Goal: Information Seeking & Learning: Learn about a topic

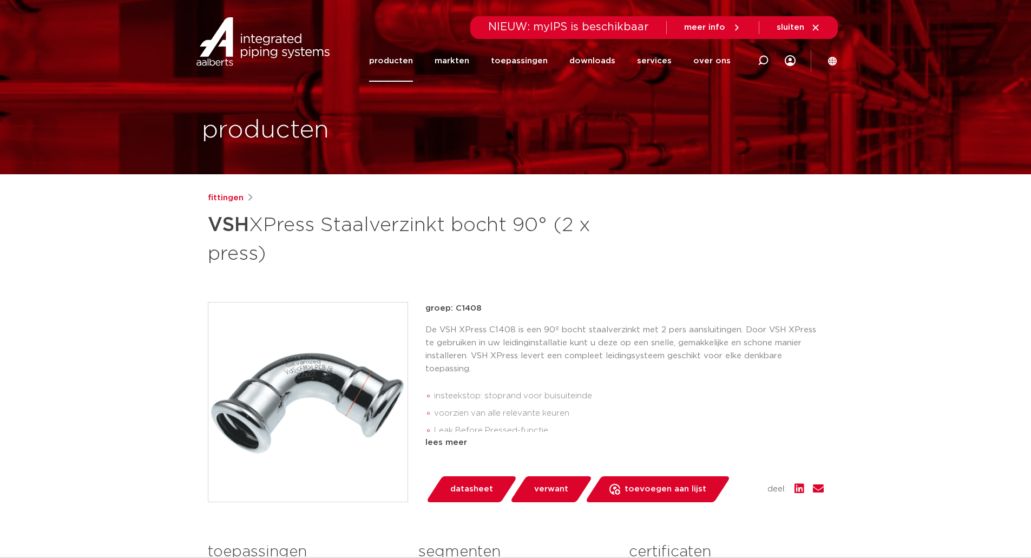
click at [406, 60] on link "producten" at bounding box center [391, 61] width 44 height 42
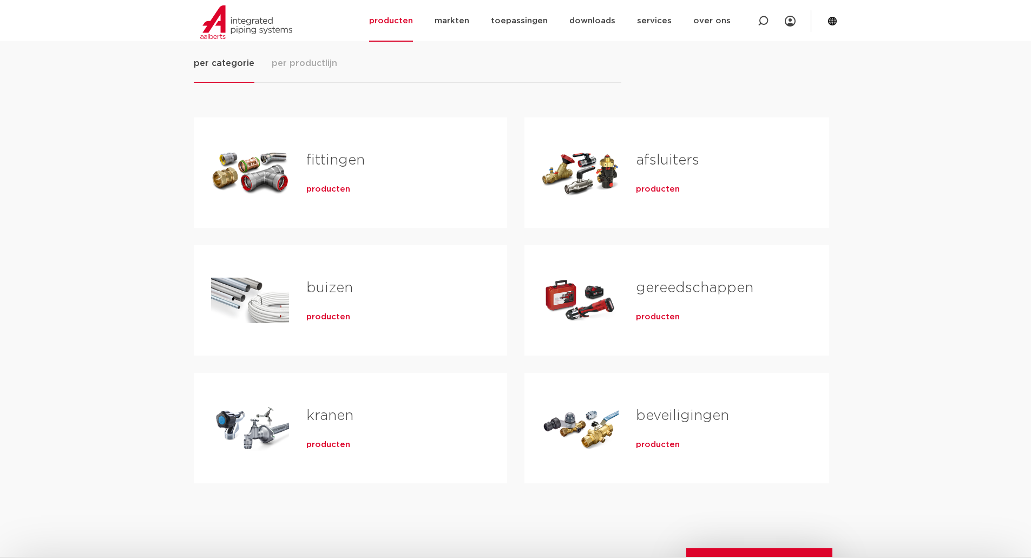
scroll to position [180, 0]
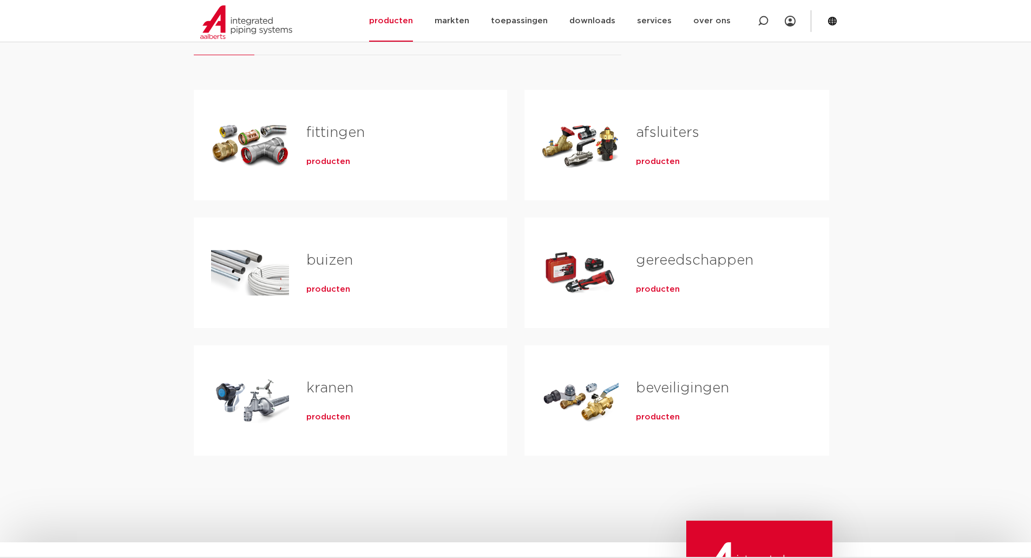
click at [314, 157] on span "producten" at bounding box center [328, 161] width 44 height 11
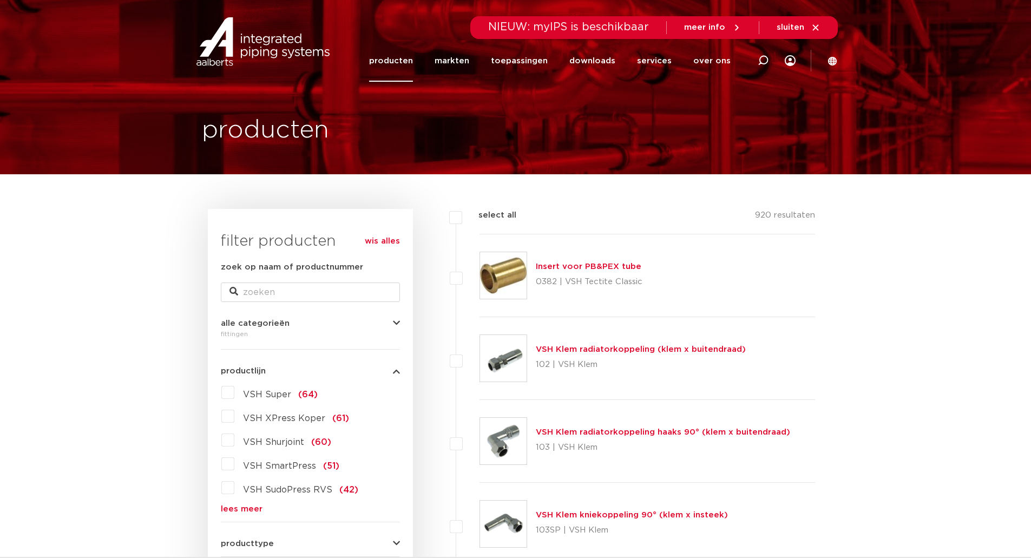
scroll to position [180, 0]
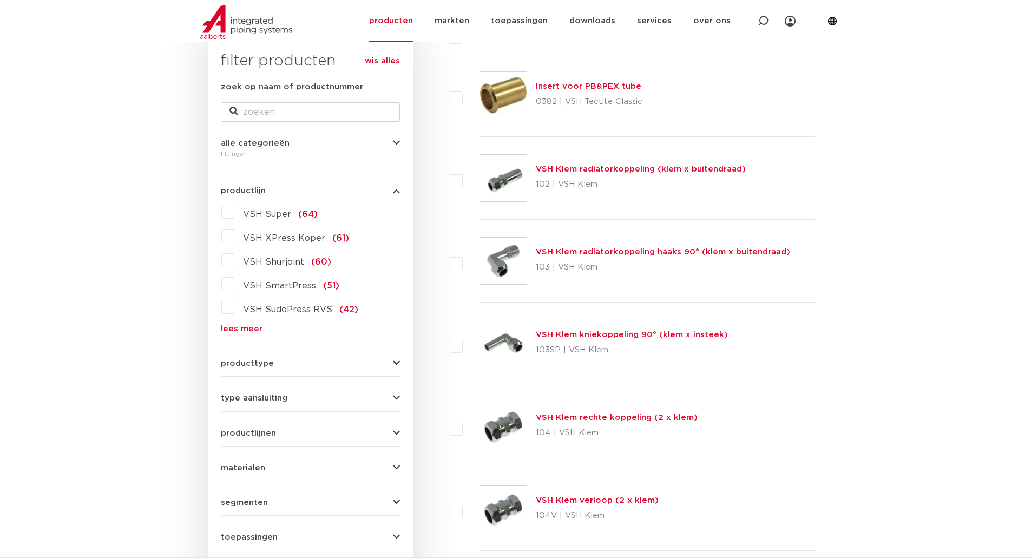
click at [236, 330] on link "lees meer" at bounding box center [310, 329] width 179 height 8
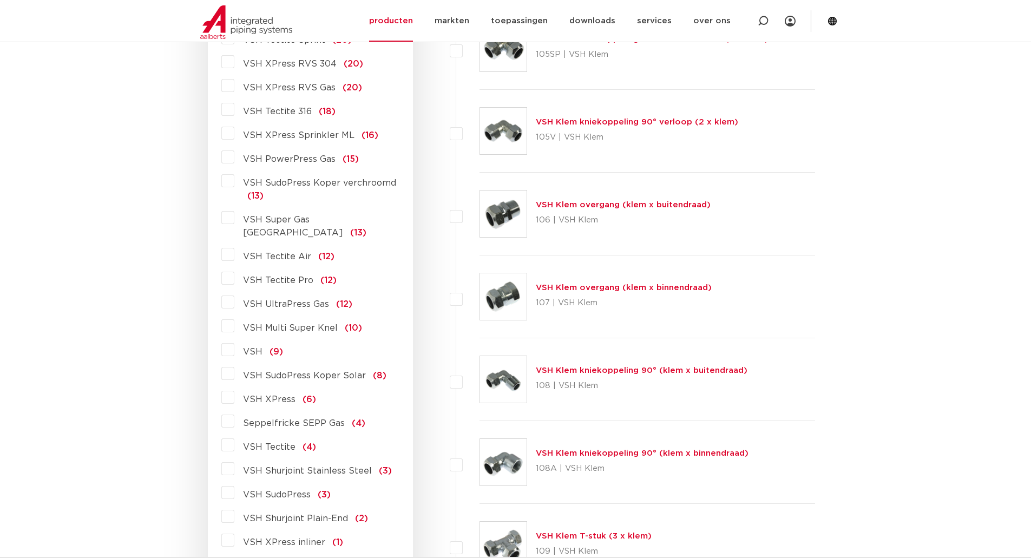
scroll to position [902, 0]
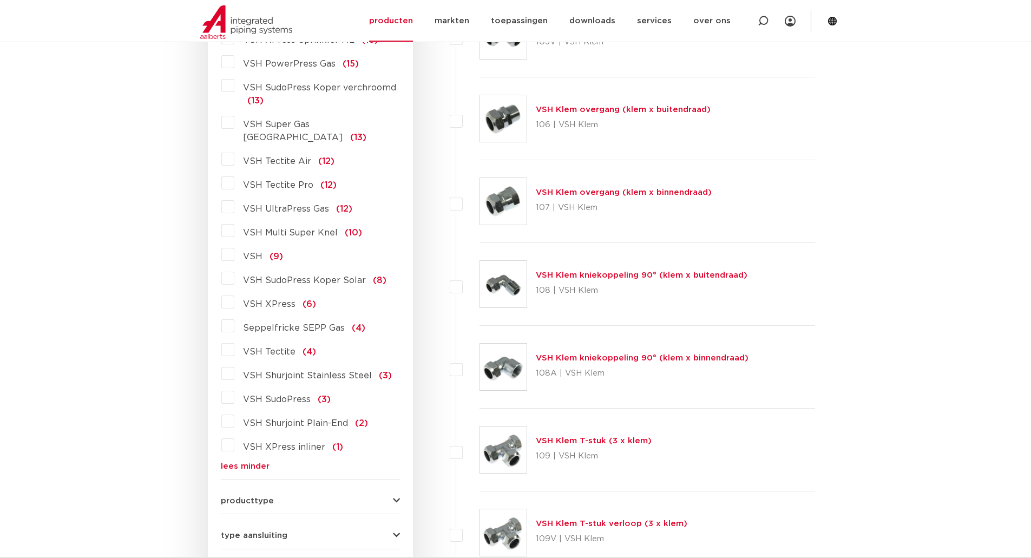
click at [250, 443] on span "VSH XPress inliner" at bounding box center [284, 447] width 82 height 9
click at [0, 0] on input "VSH XPress inliner (1)" at bounding box center [0, 0] width 0 height 0
click at [247, 443] on span "VSH XPress inliner" at bounding box center [284, 447] width 82 height 9
click at [0, 0] on input "VSH XPress inliner (1)" at bounding box center [0, 0] width 0 height 0
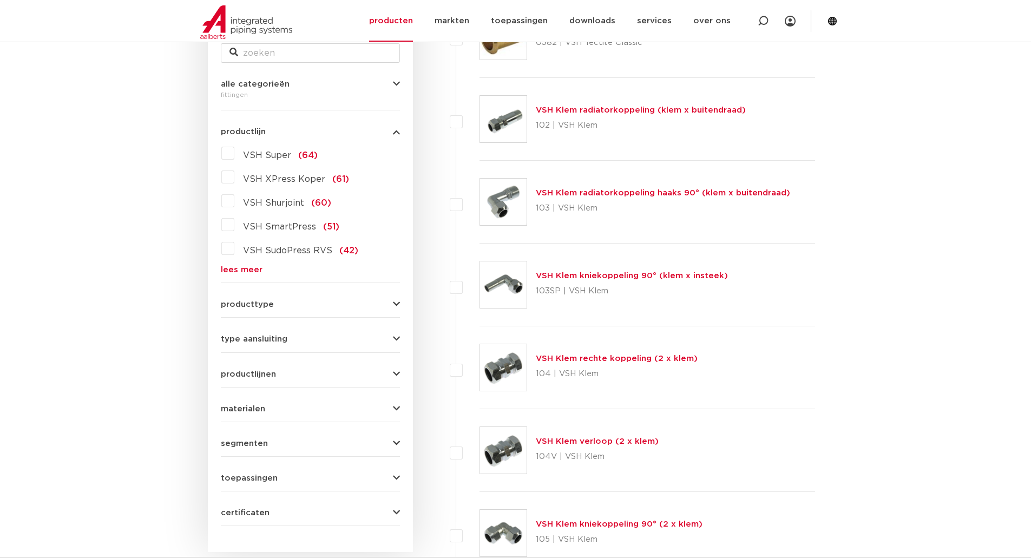
scroll to position [181, 0]
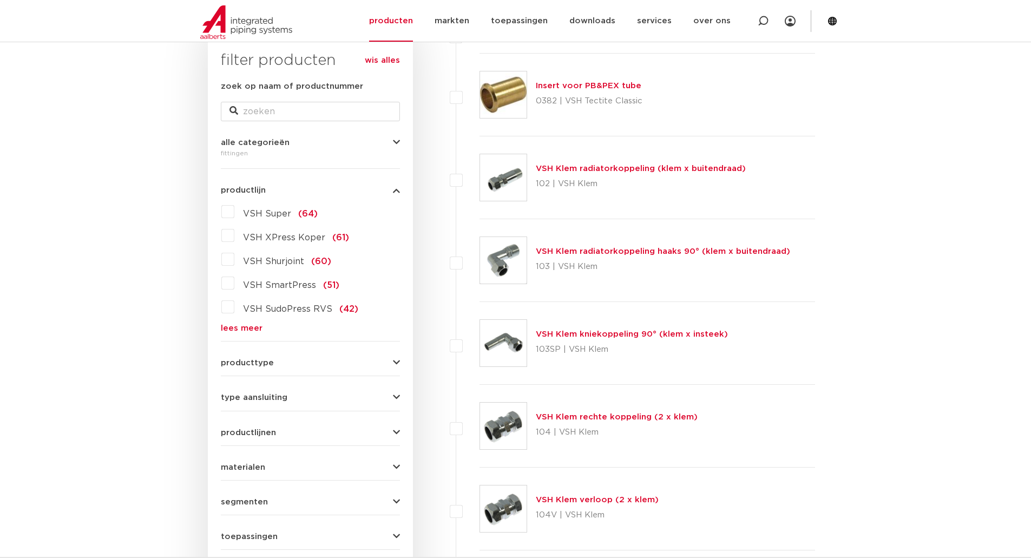
click at [240, 329] on link "lees meer" at bounding box center [310, 328] width 179 height 8
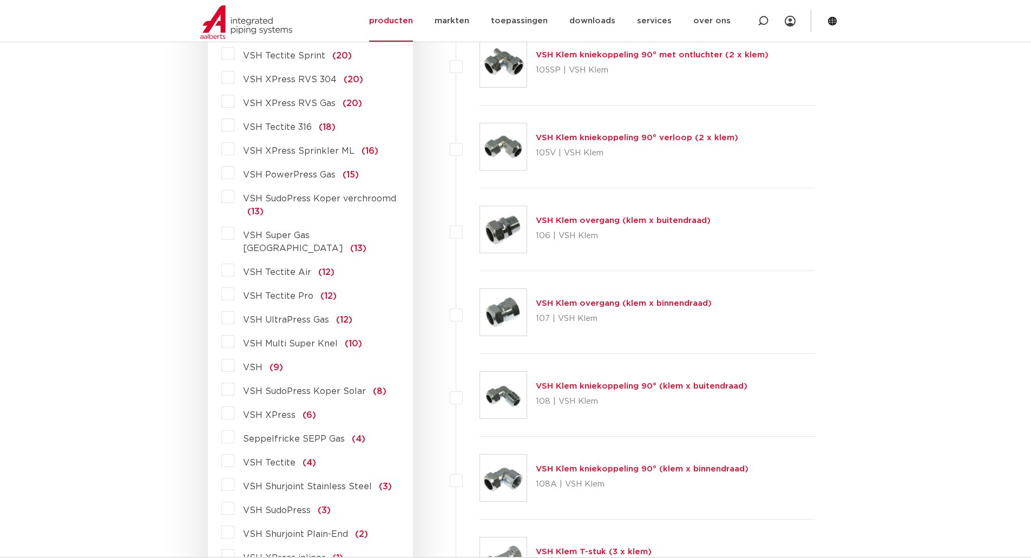
scroll to position [1082, 0]
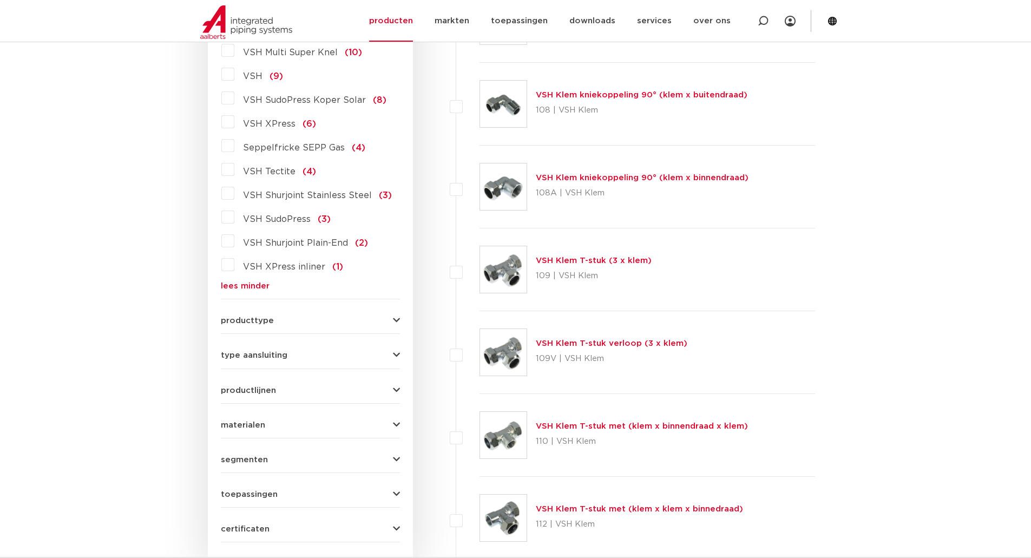
click at [234, 256] on label "VSH XPress inliner (1)" at bounding box center [288, 264] width 109 height 17
click at [0, 0] on input "VSH XPress inliner (1)" at bounding box center [0, 0] width 0 height 0
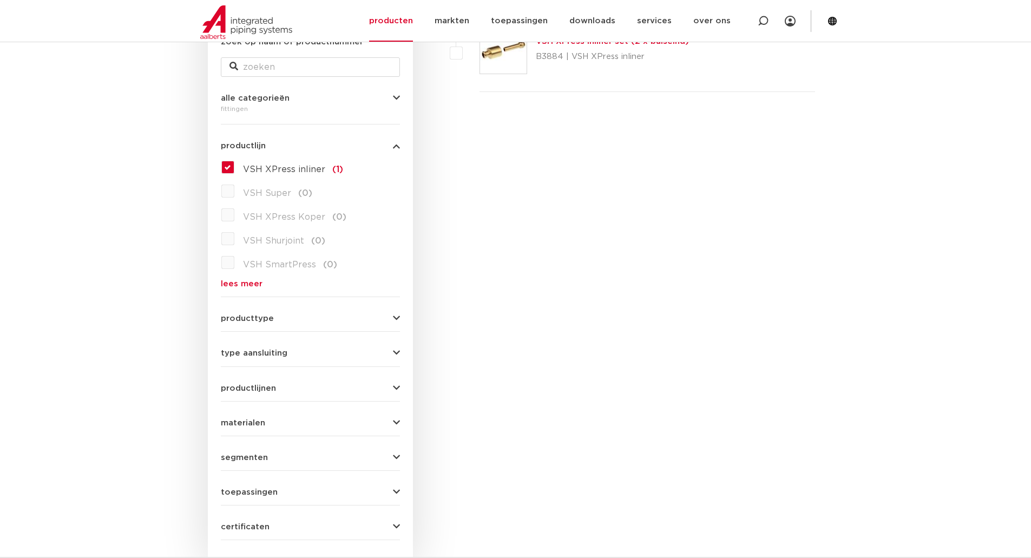
scroll to position [180, 0]
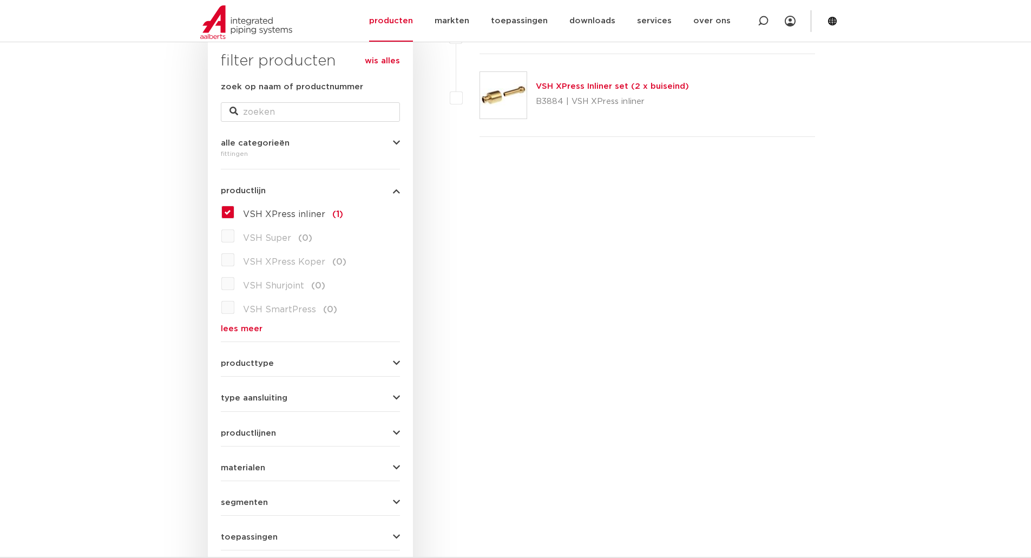
click at [234, 214] on label "VSH XPress inliner (1)" at bounding box center [288, 211] width 109 height 17
click at [0, 0] on input "VSH XPress inliner (1)" at bounding box center [0, 0] width 0 height 0
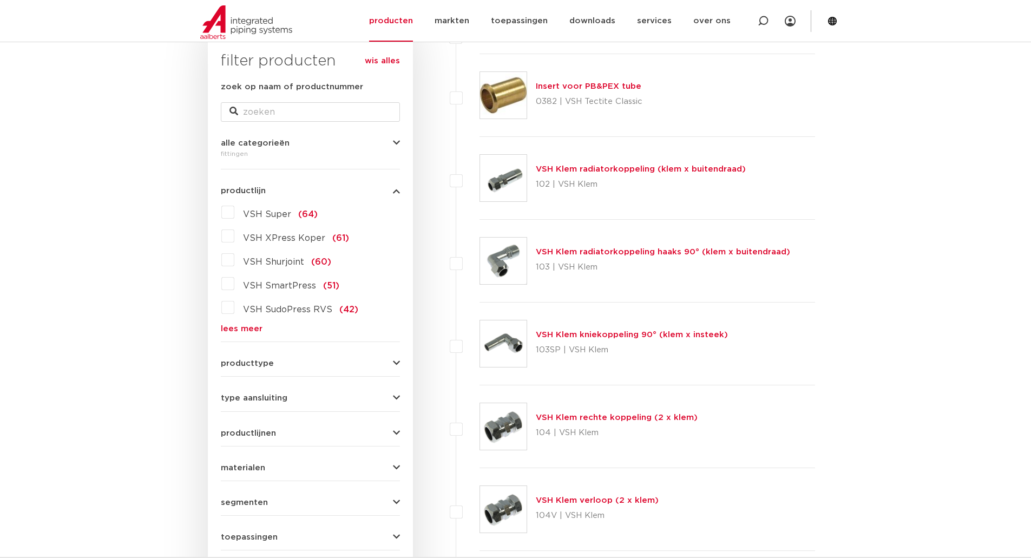
click at [250, 330] on link "lees meer" at bounding box center [310, 329] width 179 height 8
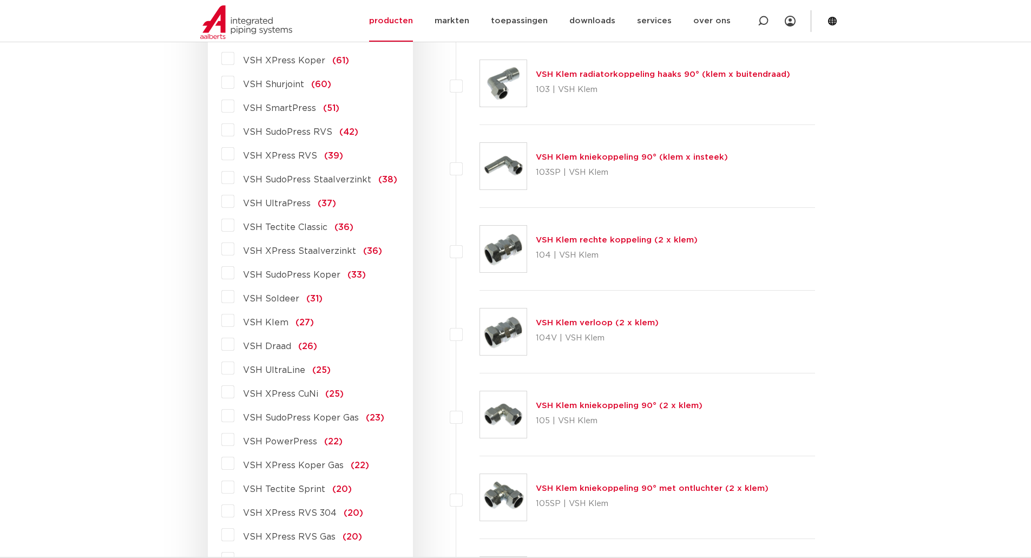
scroll to position [360, 0]
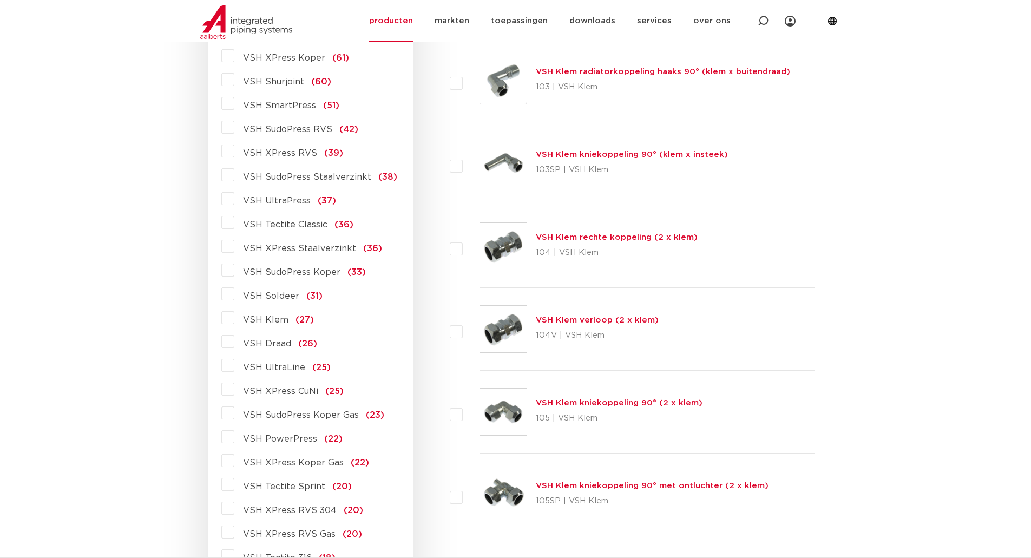
click at [234, 248] on label "VSH XPress Staalverzinkt (36)" at bounding box center [308, 246] width 148 height 17
click at [0, 0] on input "VSH XPress Staalverzinkt (36)" at bounding box center [0, 0] width 0 height 0
